Goal: Understand process/instructions: Learn how to perform a task or action

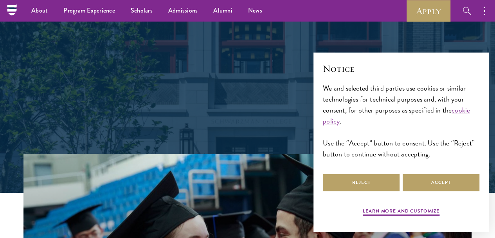
scroll to position [77, 0]
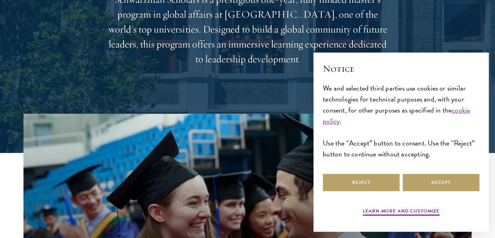
click at [420, 181] on button "Accept" at bounding box center [441, 182] width 77 height 18
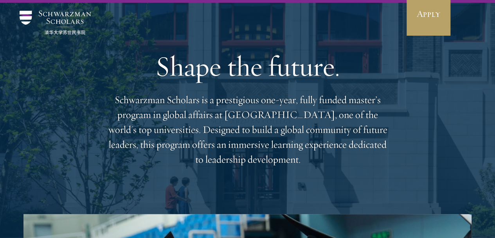
scroll to position [0, 0]
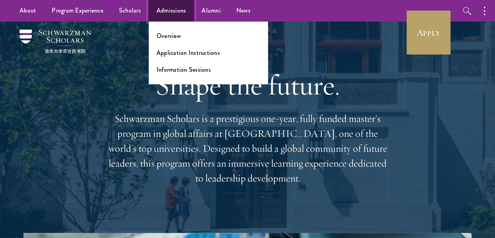
click at [180, 1] on link "Admissions" at bounding box center [171, 11] width 45 height 22
click at [177, 55] on link "Application Instructions" at bounding box center [188, 52] width 63 height 9
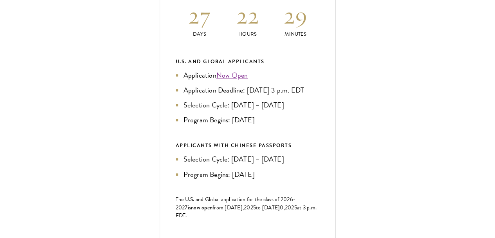
scroll to position [358, 0]
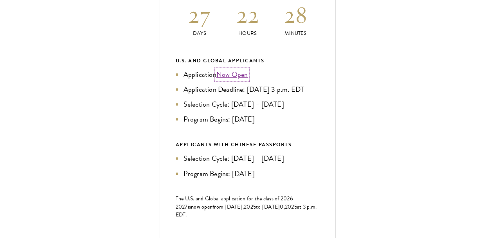
click at [248, 79] on link "Now Open" at bounding box center [232, 74] width 32 height 11
